Goal: Information Seeking & Learning: Find specific fact

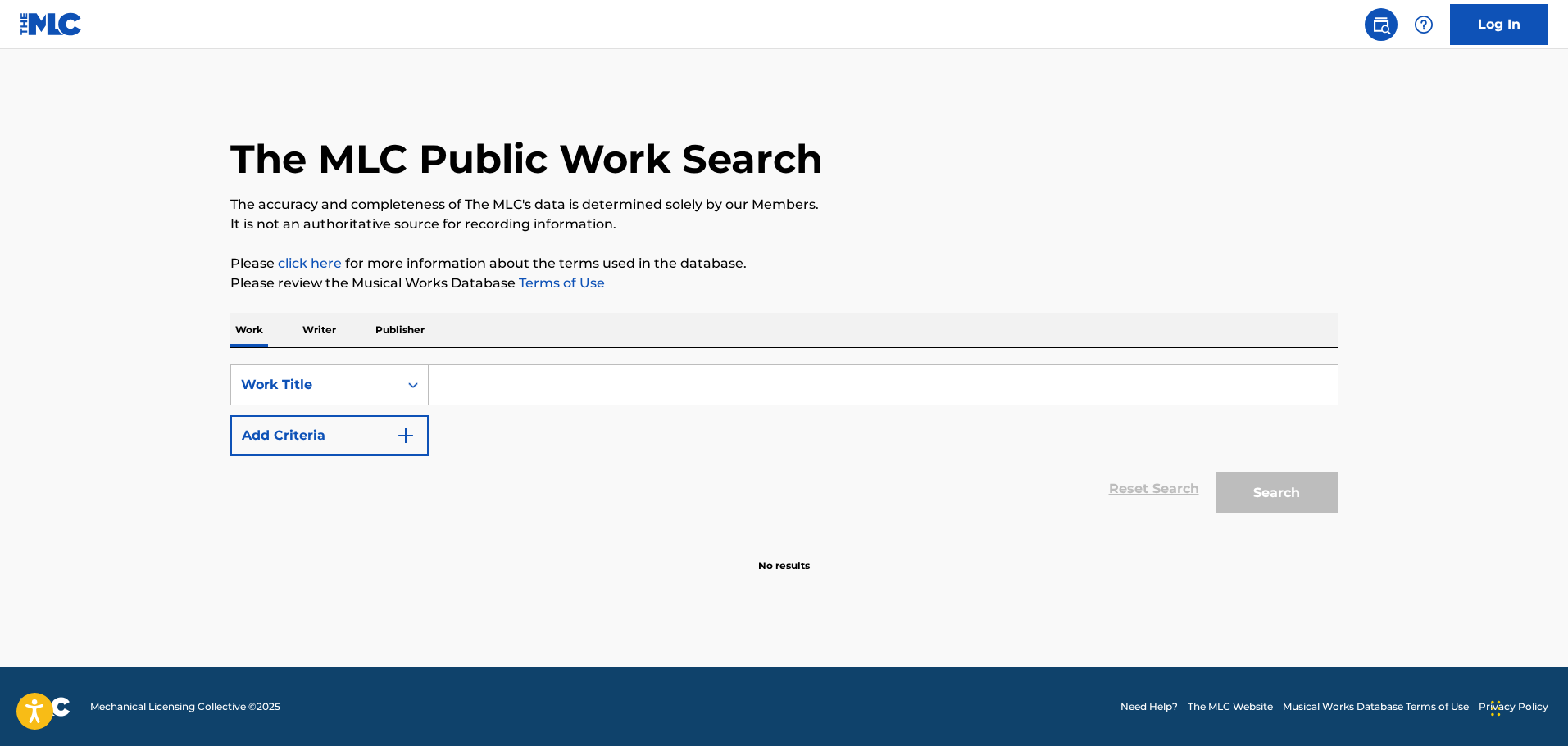
click at [754, 386] on input "Search Form" at bounding box center [883, 385] width 909 height 39
type input "What Hurts The Most"
click at [1215, 473] on button "Search" at bounding box center [1277, 493] width 123 height 41
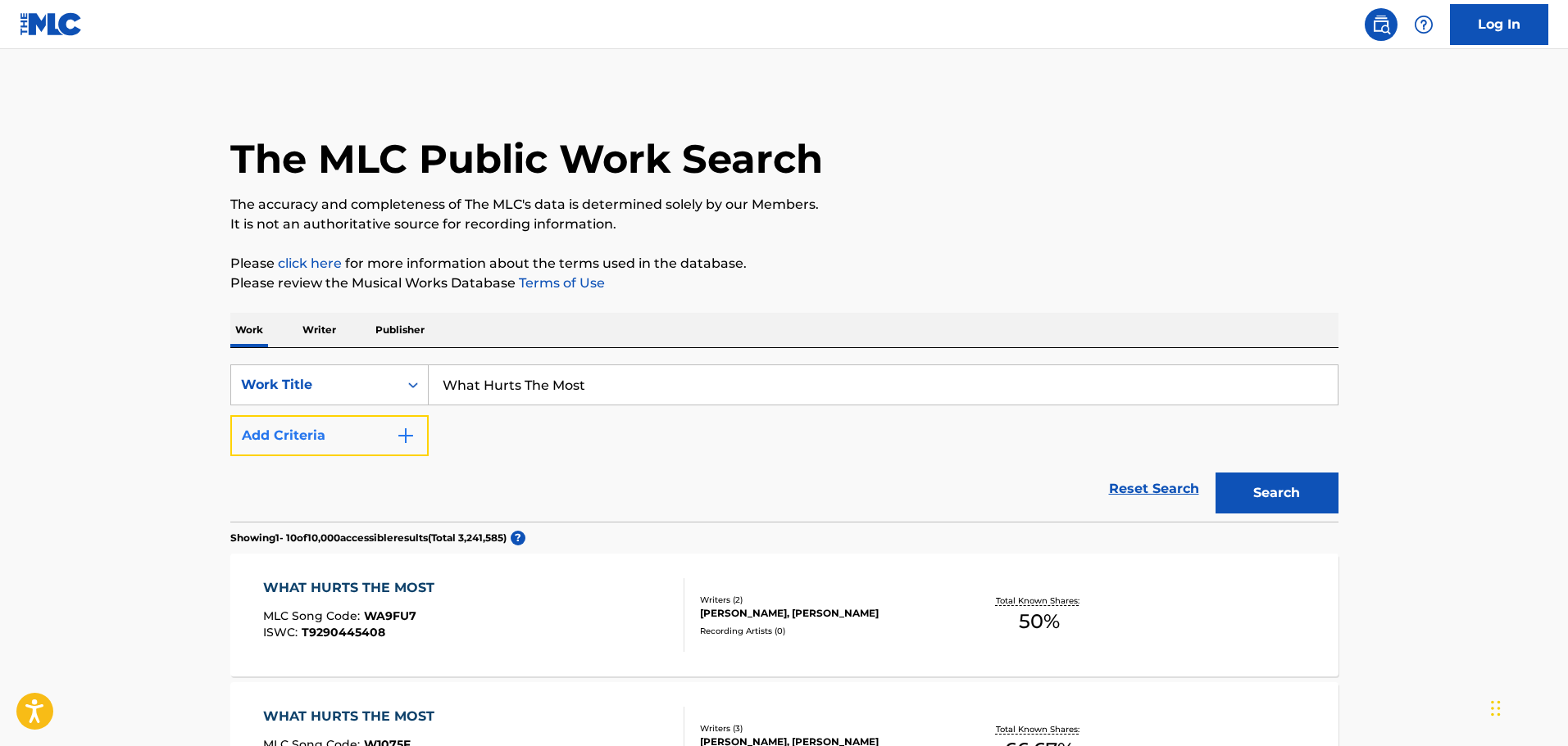
click at [349, 438] on button "Add Criteria" at bounding box center [329, 435] width 198 height 41
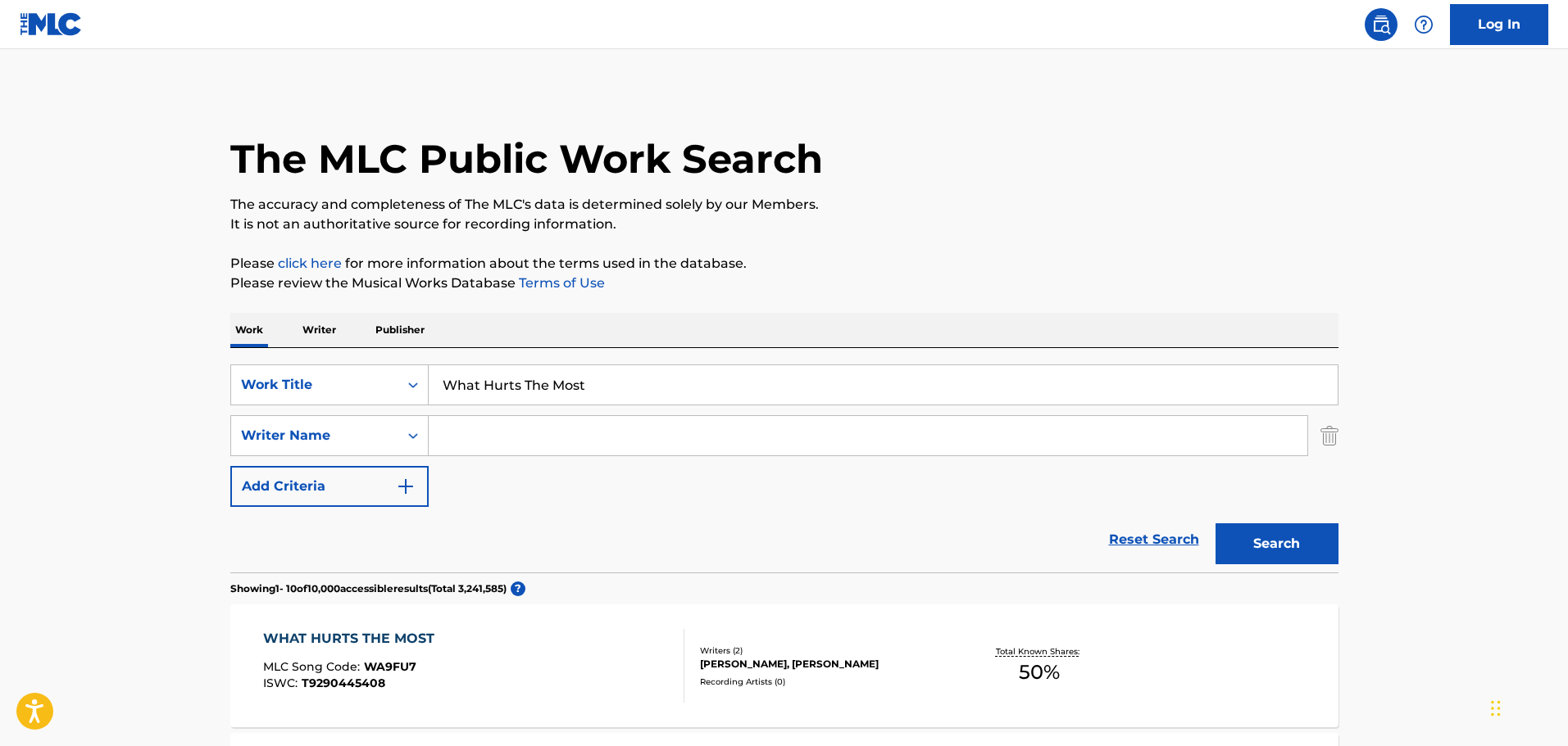
click at [543, 432] on input "Search Form" at bounding box center [869, 435] width 879 height 39
type input "[PERSON_NAME]"
click at [1215, 523] on button "Search" at bounding box center [1277, 543] width 123 height 41
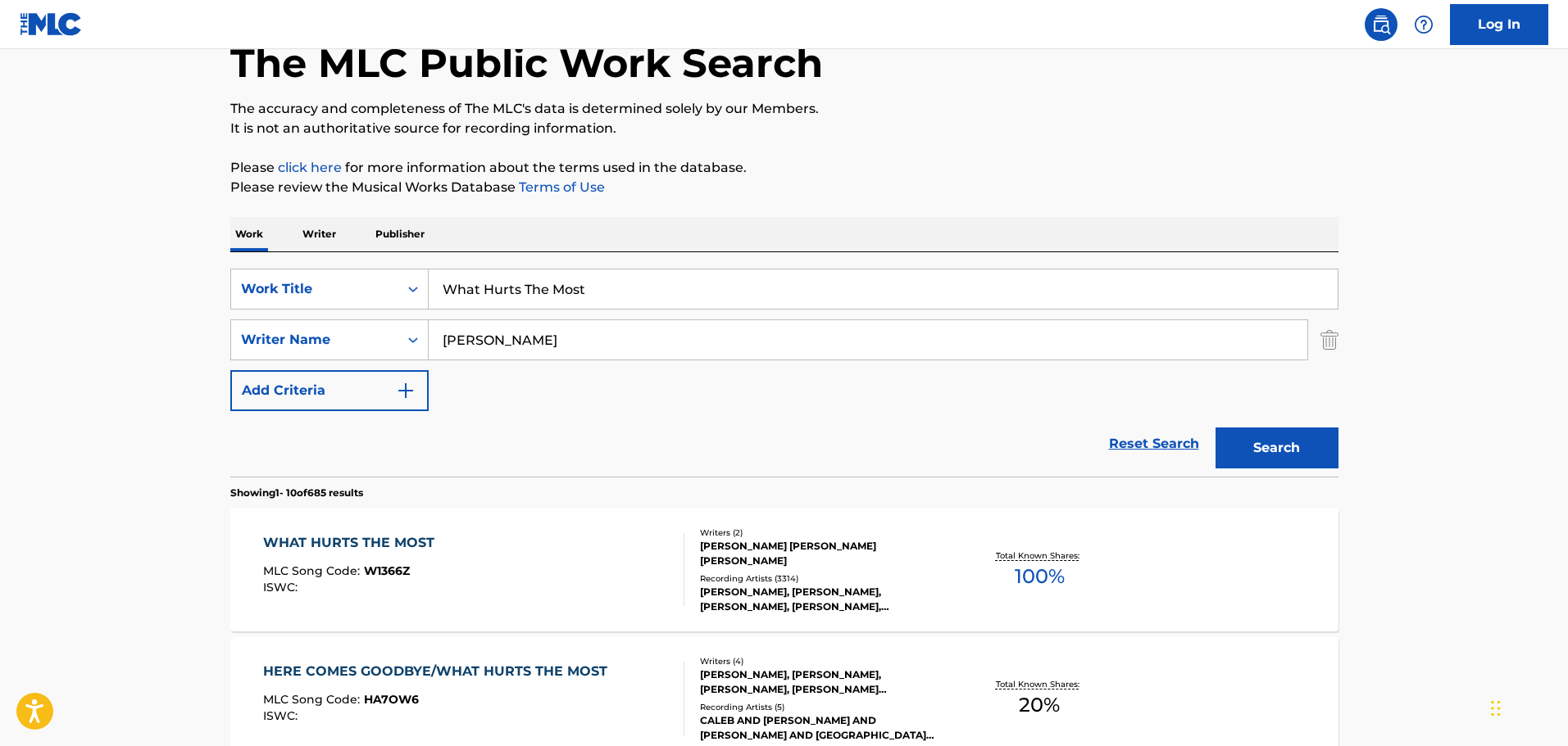
scroll to position [246, 0]
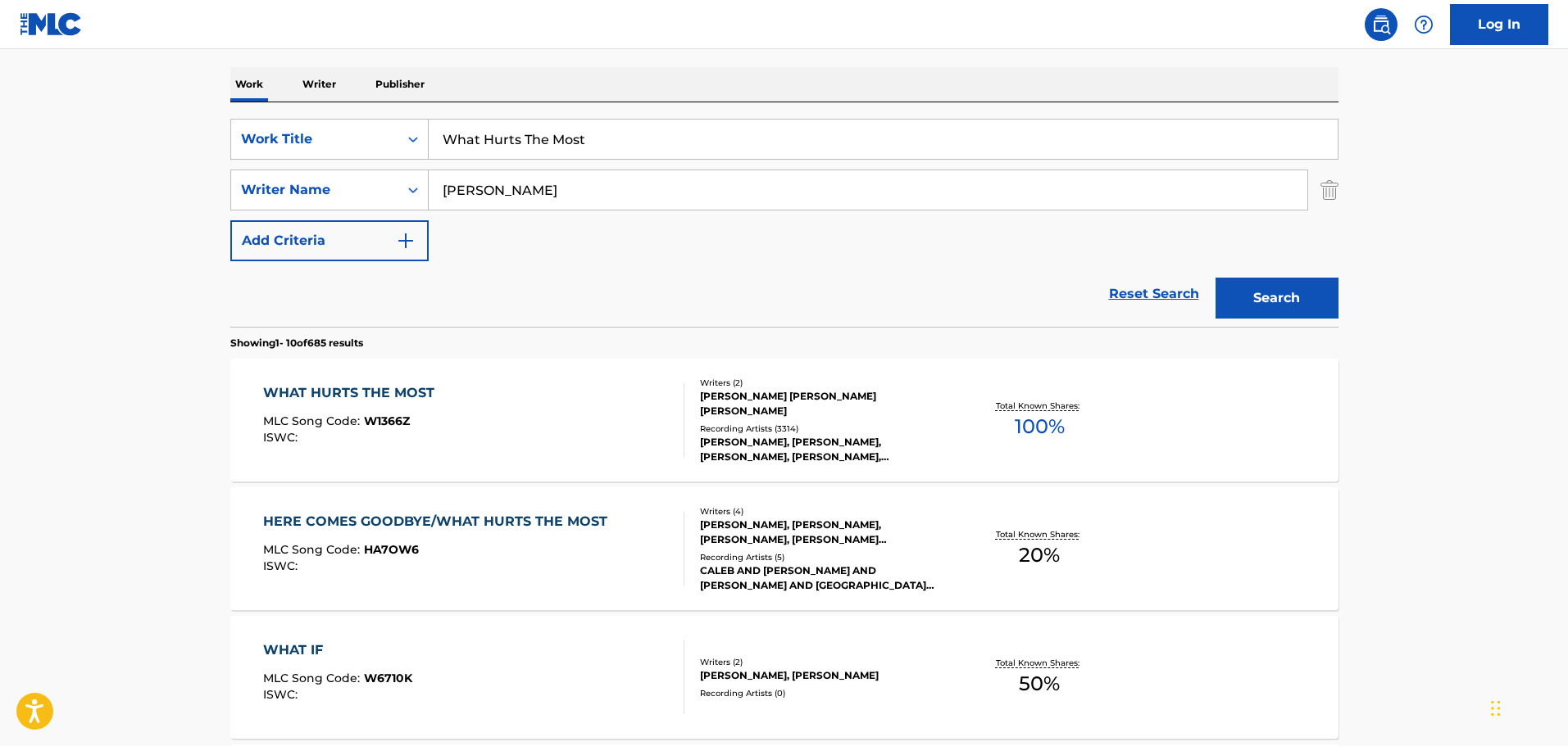
click at [575, 457] on div "WHAT HURTS THE MOST MLC Song Code : W1366Z ISWC :" at bounding box center [474, 420] width 421 height 74
